Goal: Task Accomplishment & Management: Use online tool/utility

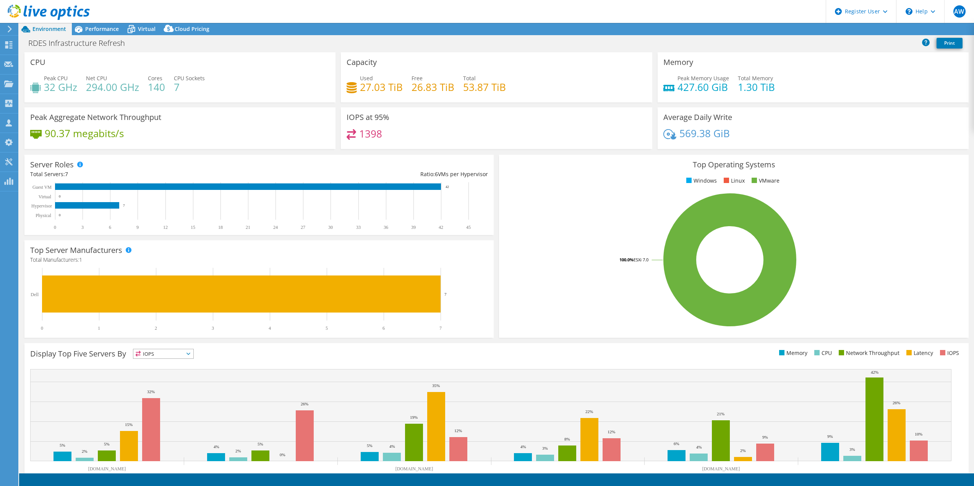
select select "USD"
drag, startPoint x: 65, startPoint y: 43, endPoint x: 71, endPoint y: 42, distance: 5.8
click at [65, 43] on h1 "RDES Infrastructure Refresh" at bounding box center [81, 43] width 112 height 8
click at [91, 32] on div "Performance" at bounding box center [98, 29] width 53 height 12
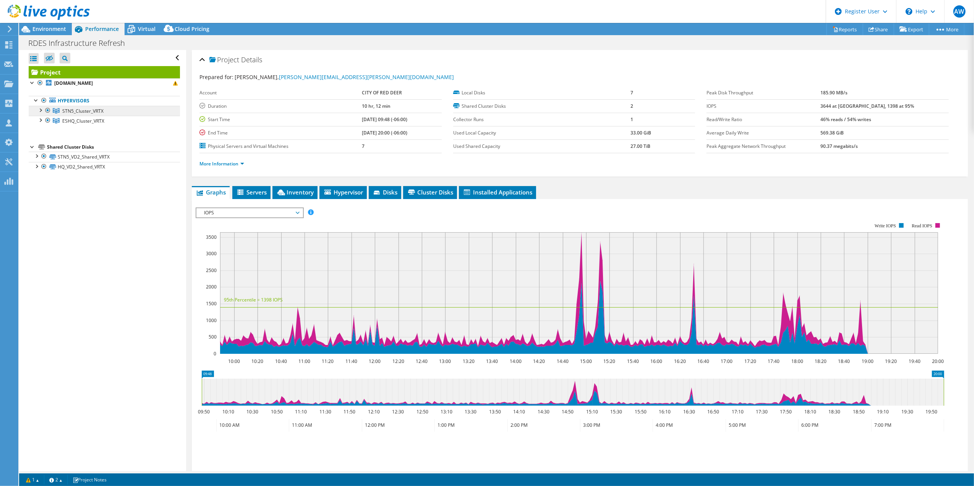
click at [72, 110] on span "STN5_Cluster_VRTX" at bounding box center [82, 111] width 41 height 6
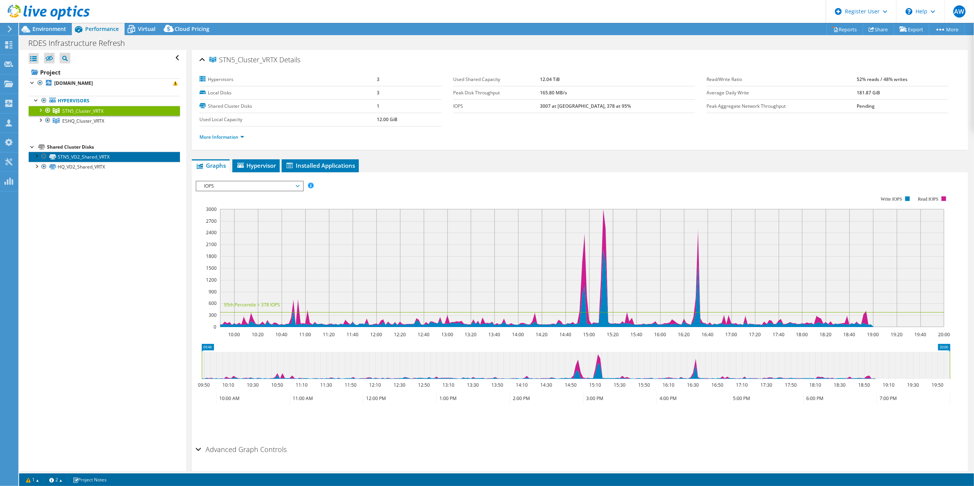
click at [74, 155] on link "STN5_VD2_Shared_VRTX" at bounding box center [104, 157] width 151 height 10
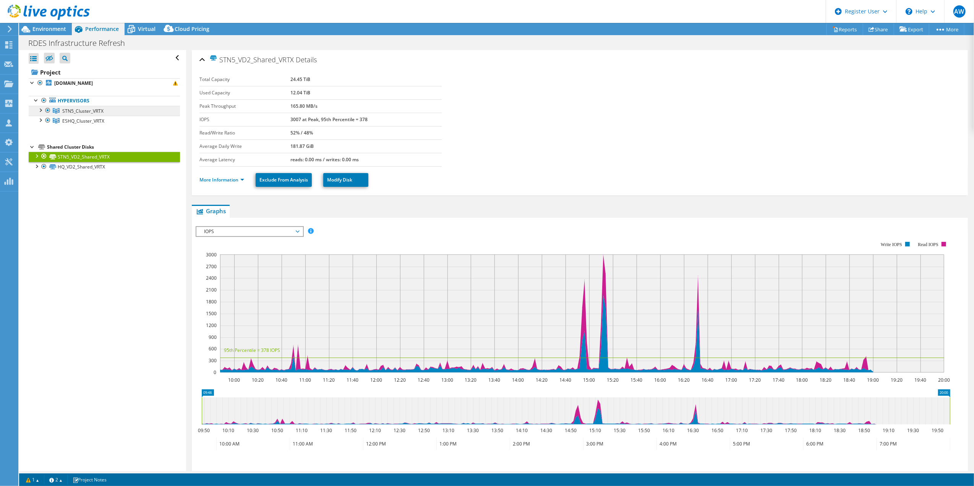
click at [77, 110] on span "STN5_Cluster_VRTX" at bounding box center [82, 111] width 41 height 6
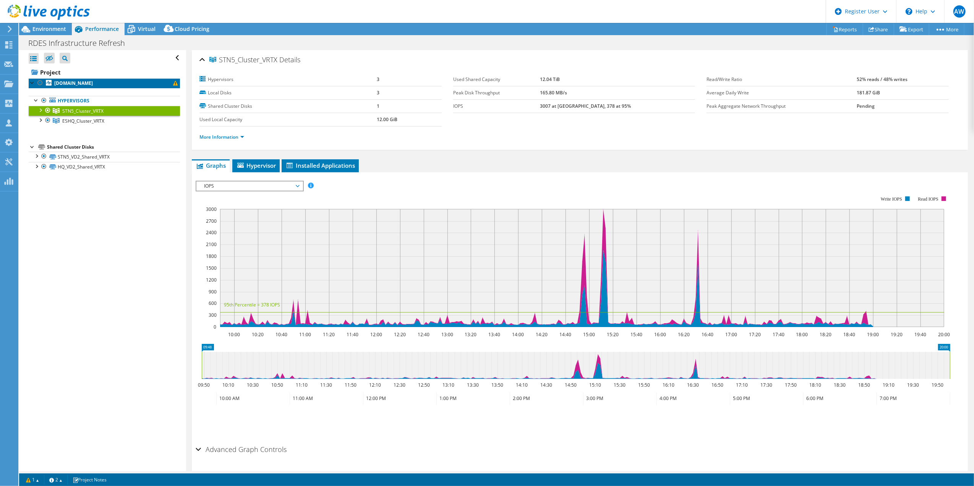
click at [87, 81] on b "[DOMAIN_NAME]" at bounding box center [73, 83] width 39 height 6
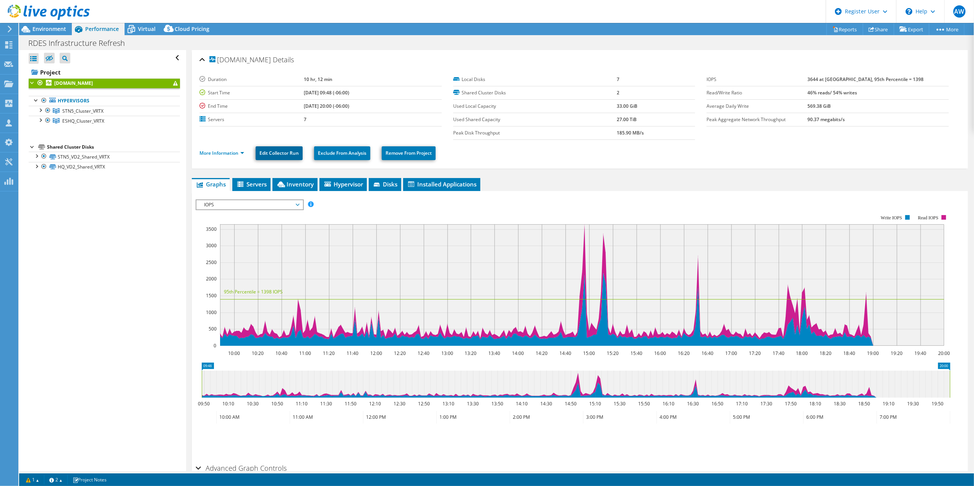
click at [282, 156] on link "Edit Collector Run" at bounding box center [279, 153] width 47 height 14
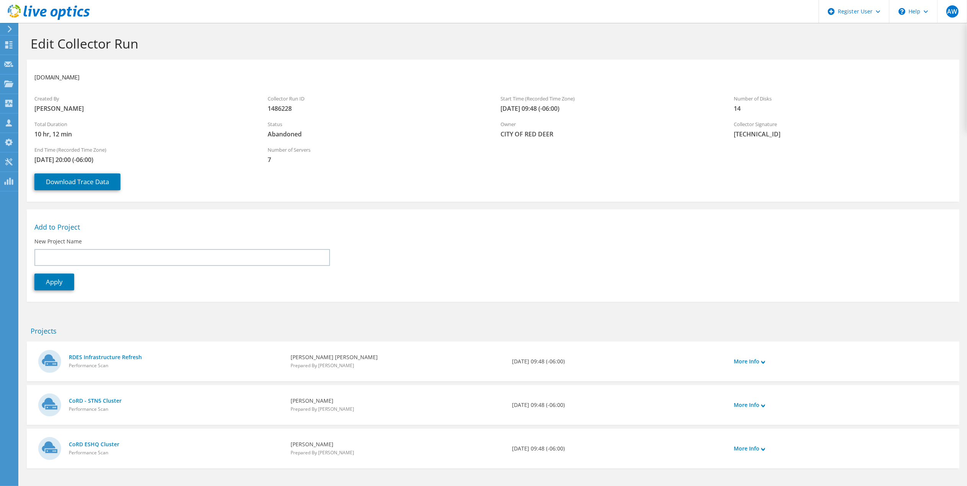
scroll to position [28, 0]
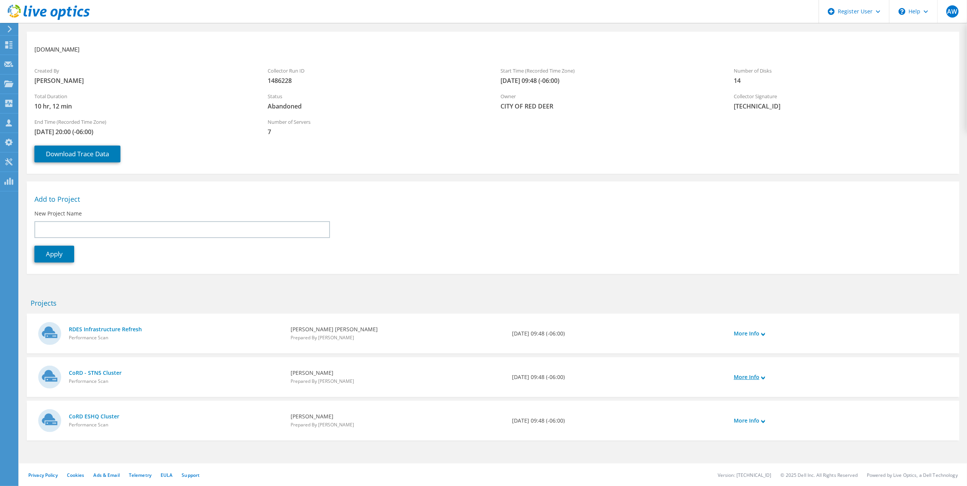
click at [762, 376] on use at bounding box center [763, 377] width 4 height 3
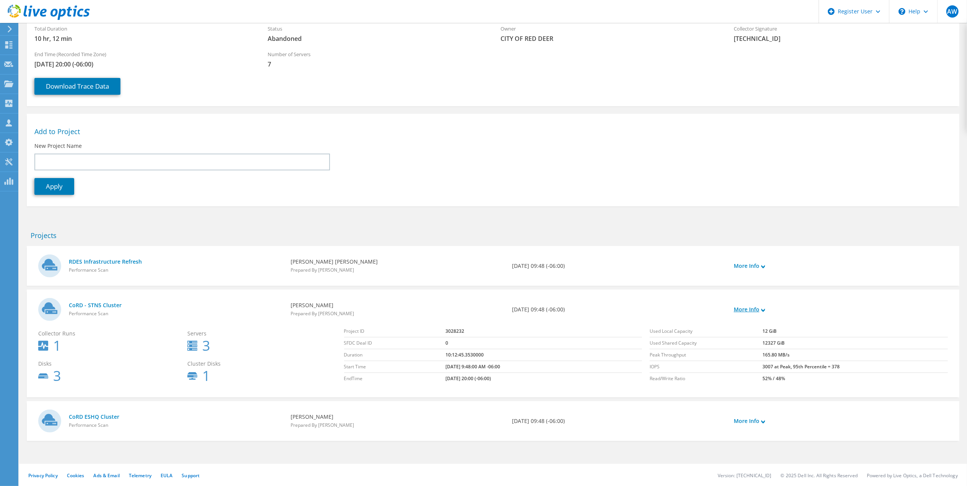
scroll to position [96, 0]
click at [764, 419] on icon at bounding box center [763, 421] width 4 height 4
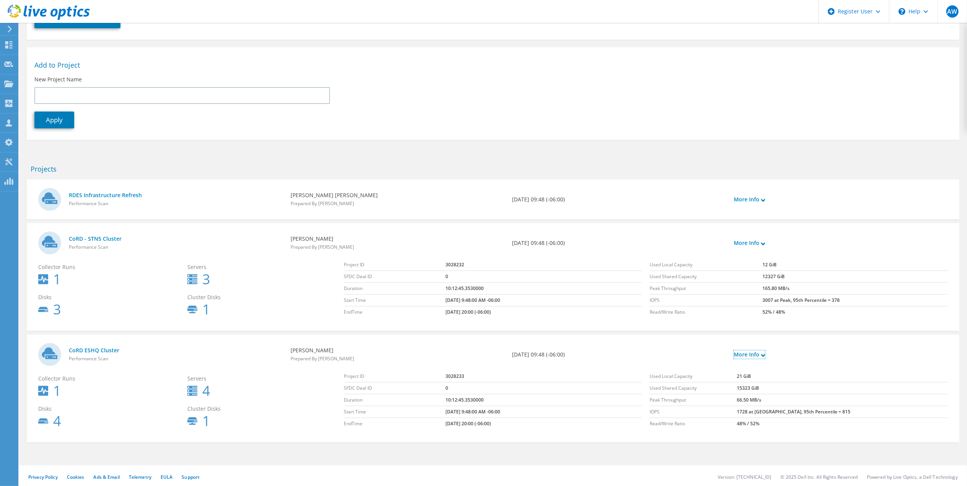
scroll to position [164, 0]
click at [447, 261] on td "3028232" at bounding box center [543, 263] width 196 height 12
drag, startPoint x: 447, startPoint y: 261, endPoint x: 412, endPoint y: 338, distance: 85.0
click at [412, 338] on div "CoRD ESHQ Cluster Performance Scan Julian Miranda Prepared By Shane Ridgway 07/…" at bounding box center [493, 387] width 932 height 108
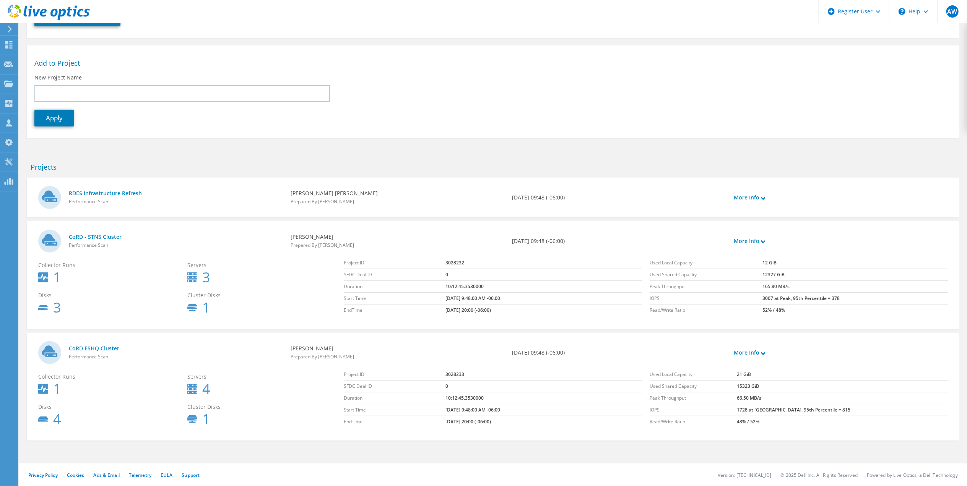
click at [448, 375] on td "3028233" at bounding box center [543, 375] width 196 height 12
copy td "3028233"
click at [104, 234] on link "CoRD - STN5 Cluster" at bounding box center [176, 237] width 214 height 8
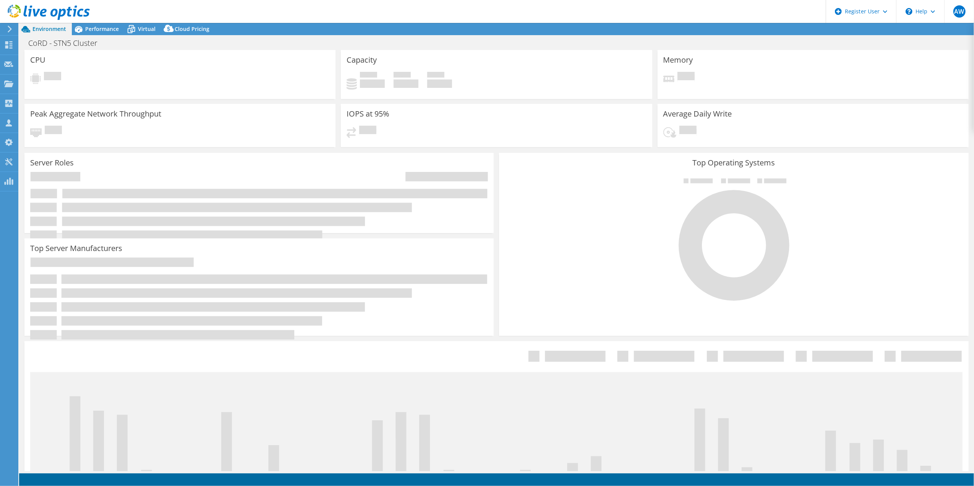
select select "USD"
